Goal: Task Accomplishment & Management: Use online tool/utility

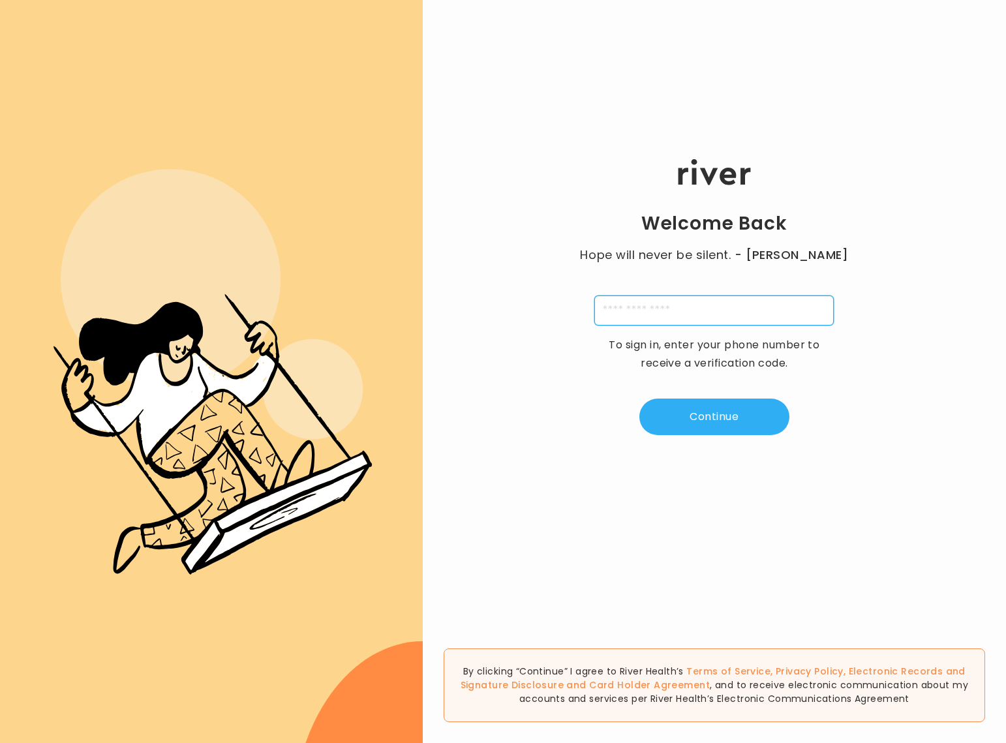
click at [685, 313] on input "tel" at bounding box center [713, 311] width 239 height 30
type input "**********"
type input "*"
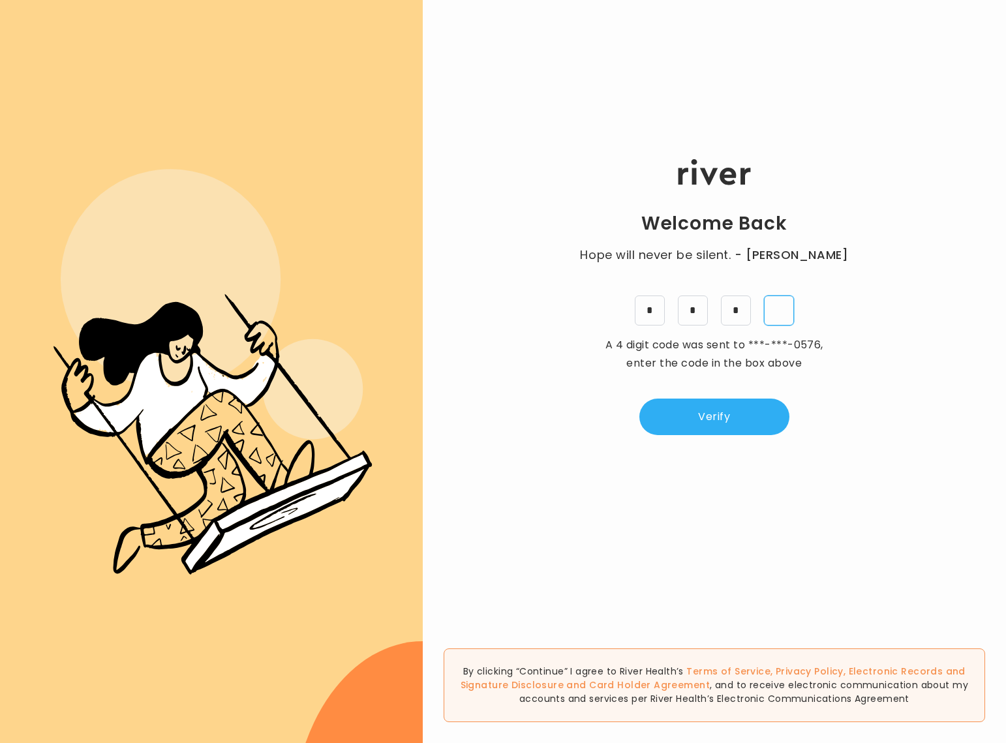
type input "*"
click at [681, 420] on button "Verify" at bounding box center [714, 417] width 150 height 37
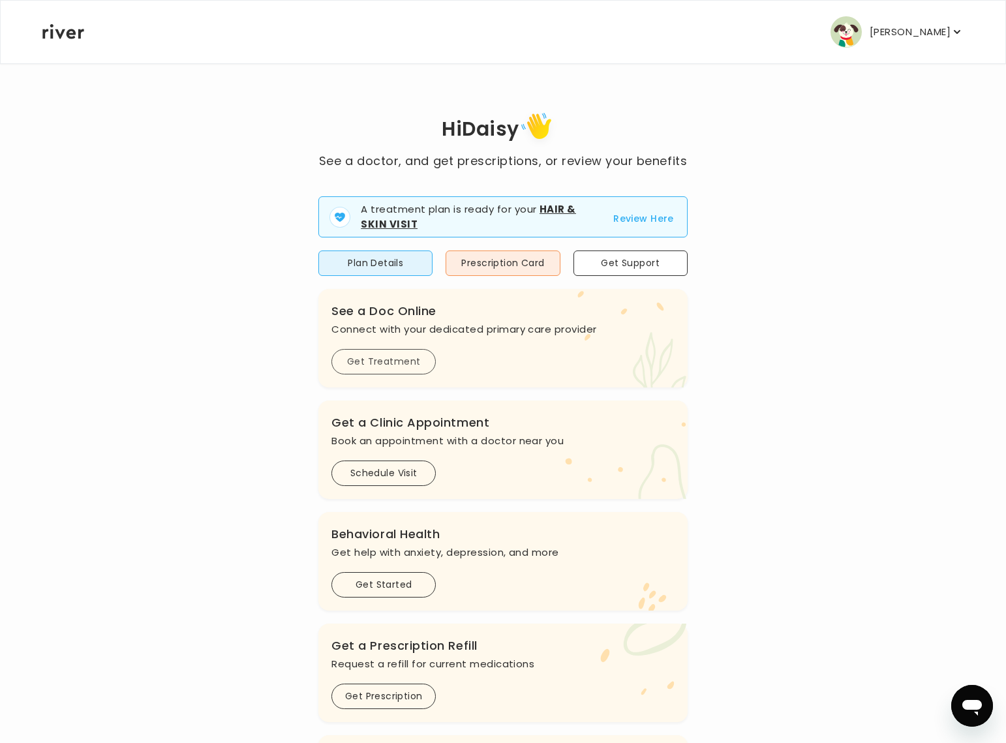
click at [390, 368] on button "Get Treatment" at bounding box center [383, 361] width 104 height 25
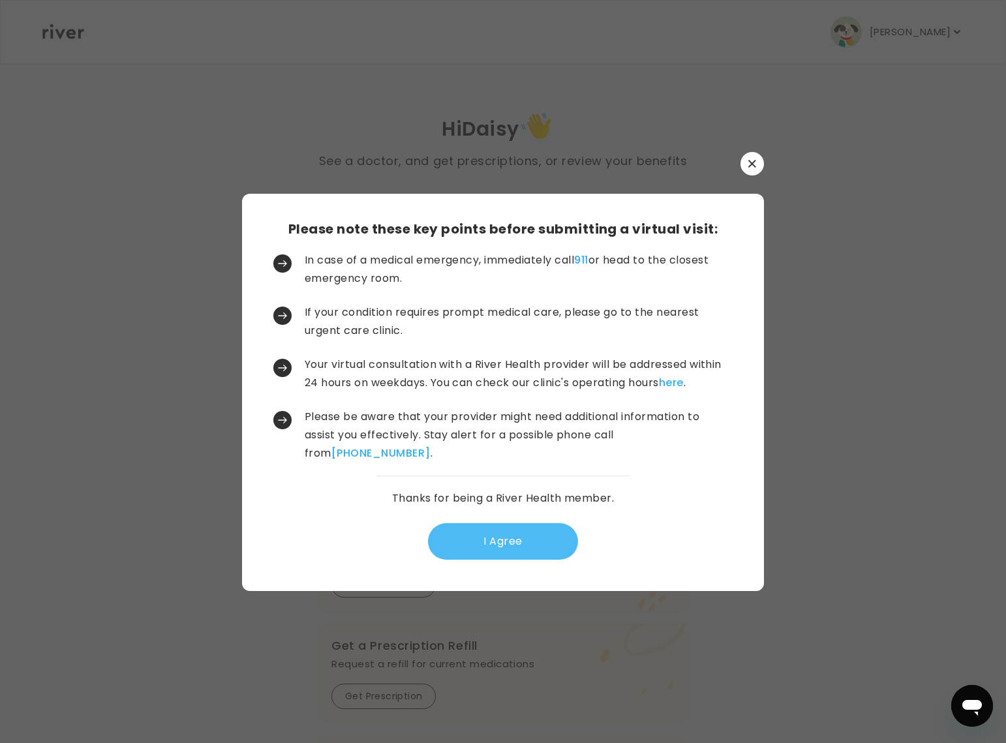
click at [522, 558] on button "I Agree" at bounding box center [503, 541] width 150 height 37
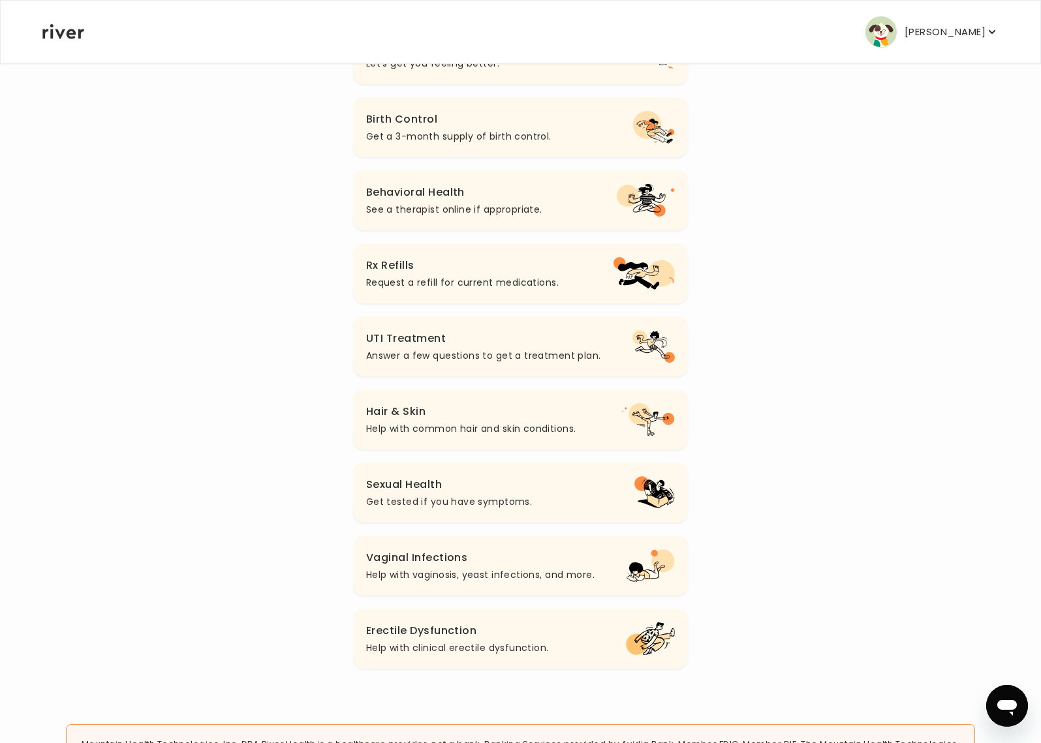
scroll to position [304, 0]
